Goal: Find contact information: Find contact information

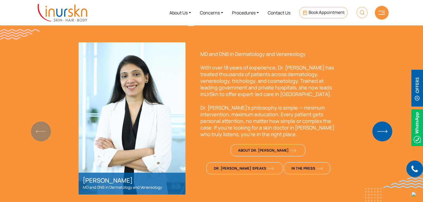
scroll to position [381, 0]
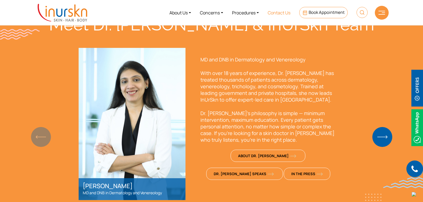
click at [271, 22] on link "Contact Us" at bounding box center [279, 12] width 32 height 21
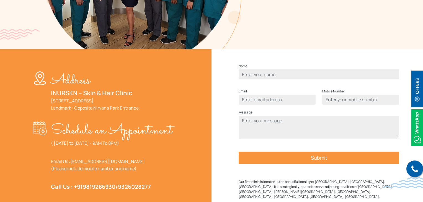
scroll to position [155, 0]
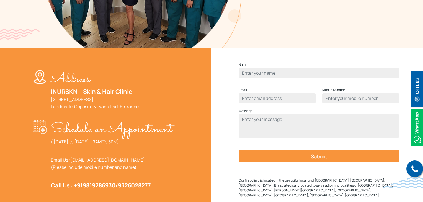
drag, startPoint x: 172, startPoint y: 120, endPoint x: 46, endPoint y: 92, distance: 129.1
click at [46, 92] on div "Address INURSKN – Skin & Hair Clinic 705, 7th Floor, Powai Plaza - Commercial W…" at bounding box center [104, 92] width 143 height 45
copy p "INURSKN – Skin & Hair Clinic 705, 7th Floor, Powai Plaza - Commercial Wing (B w…"
